Goal: Understand process/instructions

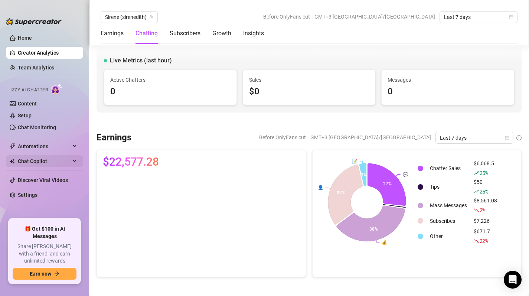
scroll to position [398, 0]
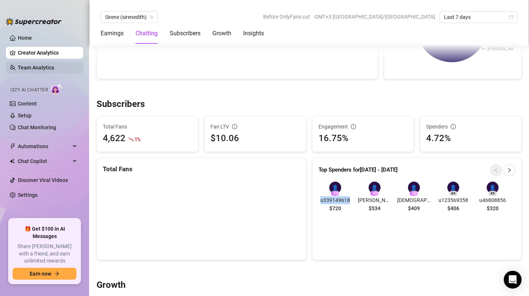
click at [42, 68] on link "Team Analytics" at bounding box center [36, 68] width 36 height 6
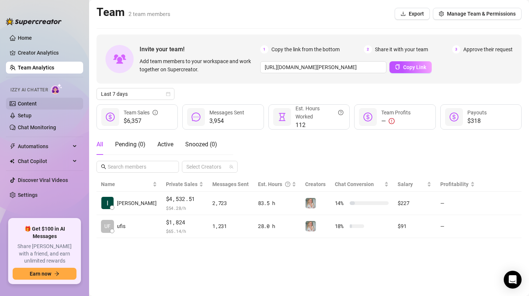
click at [34, 104] on link "Content" at bounding box center [27, 104] width 19 height 6
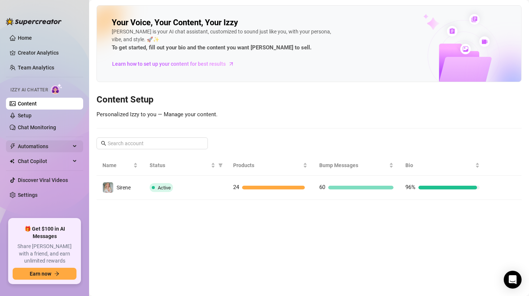
click at [35, 147] on span "Automations" at bounding box center [44, 146] width 53 height 12
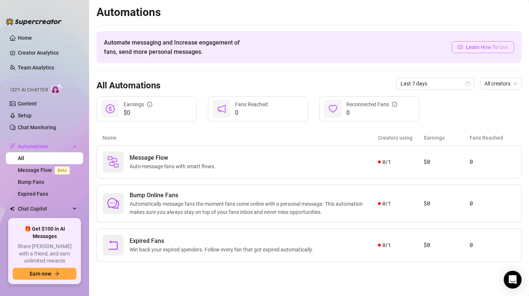
click at [474, 46] on span "Learn How To Use" at bounding box center [487, 47] width 42 height 8
